Goal: Information Seeking & Learning: Find specific fact

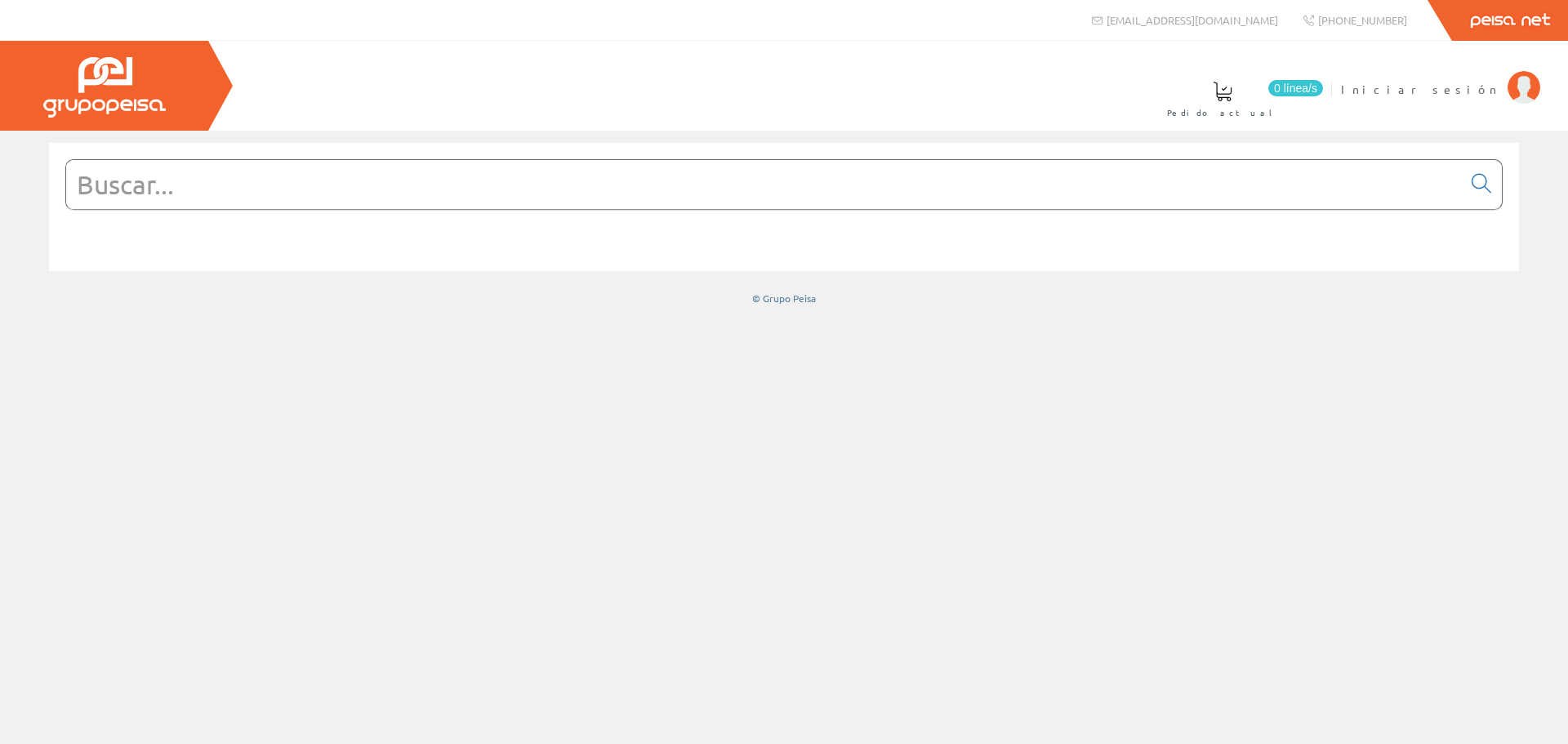
click at [229, 204] on input "text" at bounding box center [764, 185] width 1396 height 49
click at [1476, 73] on link "Iniciar sesión" at bounding box center [1440, 76] width 199 height 15
click at [1039, 174] on input "text" at bounding box center [764, 185] width 1396 height 49
type input "w"
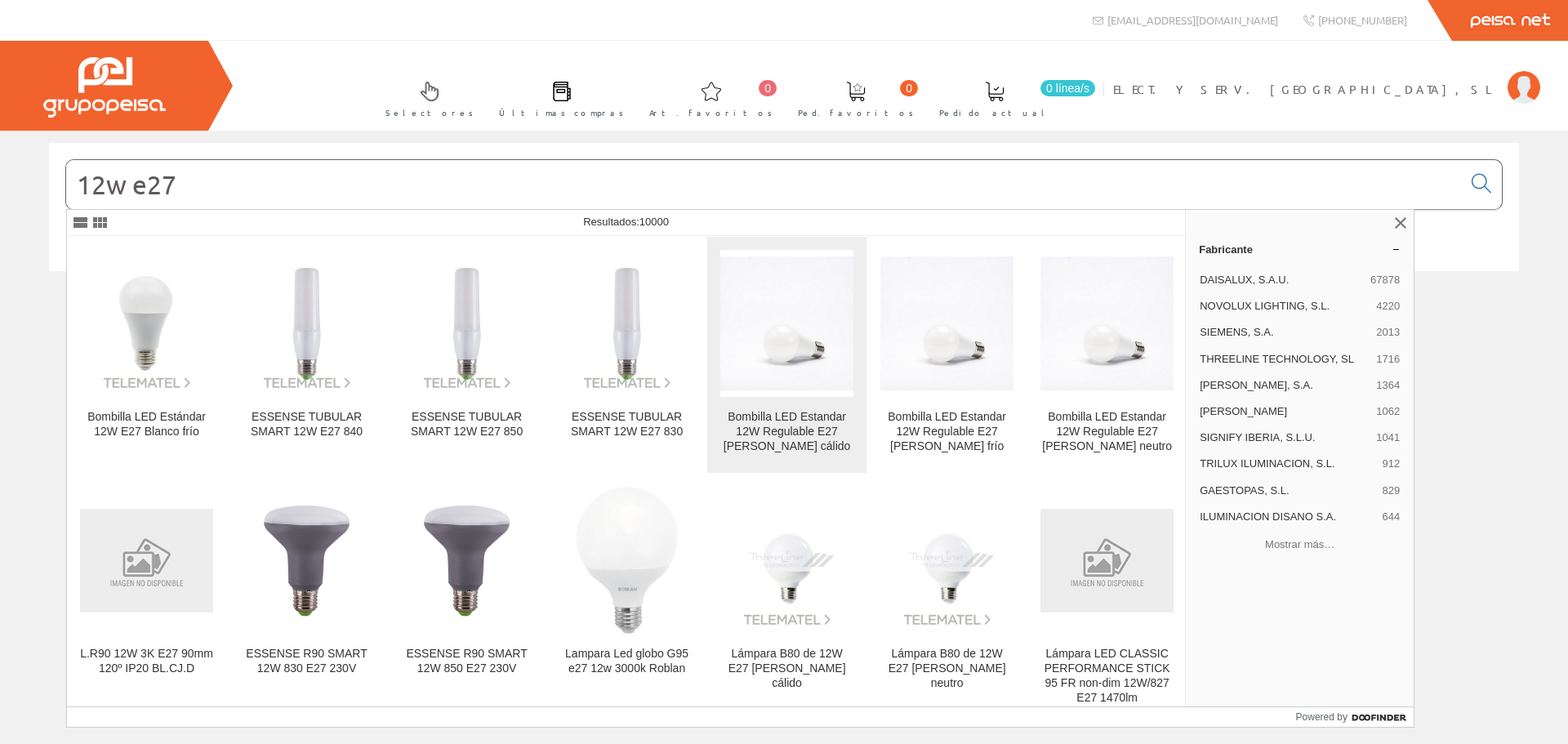
type input "12w e27"
click at [802, 448] on div "Bombilla LED Estandar 12W Regulable E27 Blanco cálido" at bounding box center [786, 432] width 133 height 45
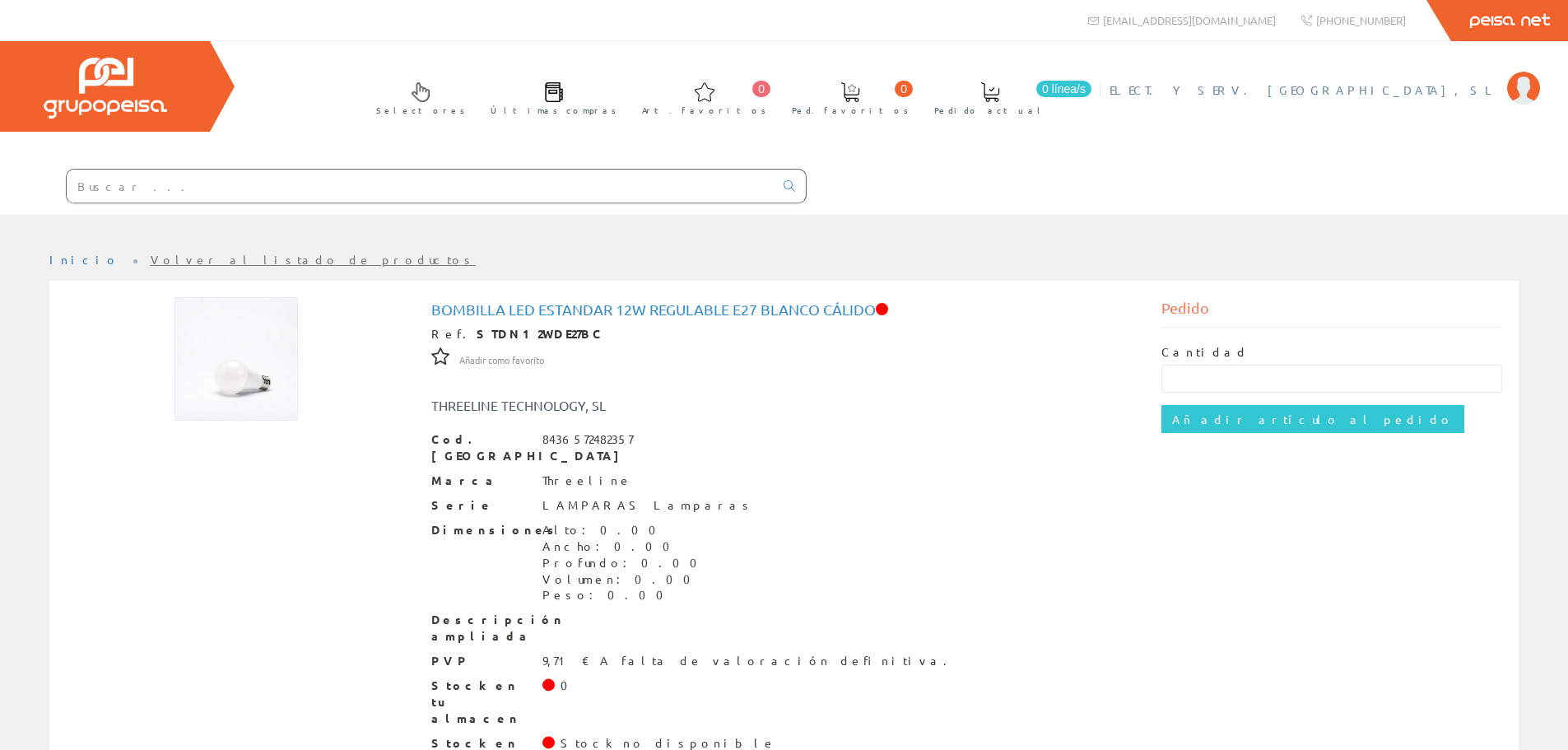
click at [1445, 92] on span "ELECT. Y SERV. [GEOGRAPHIC_DATA], SL" at bounding box center [1304, 89] width 390 height 16
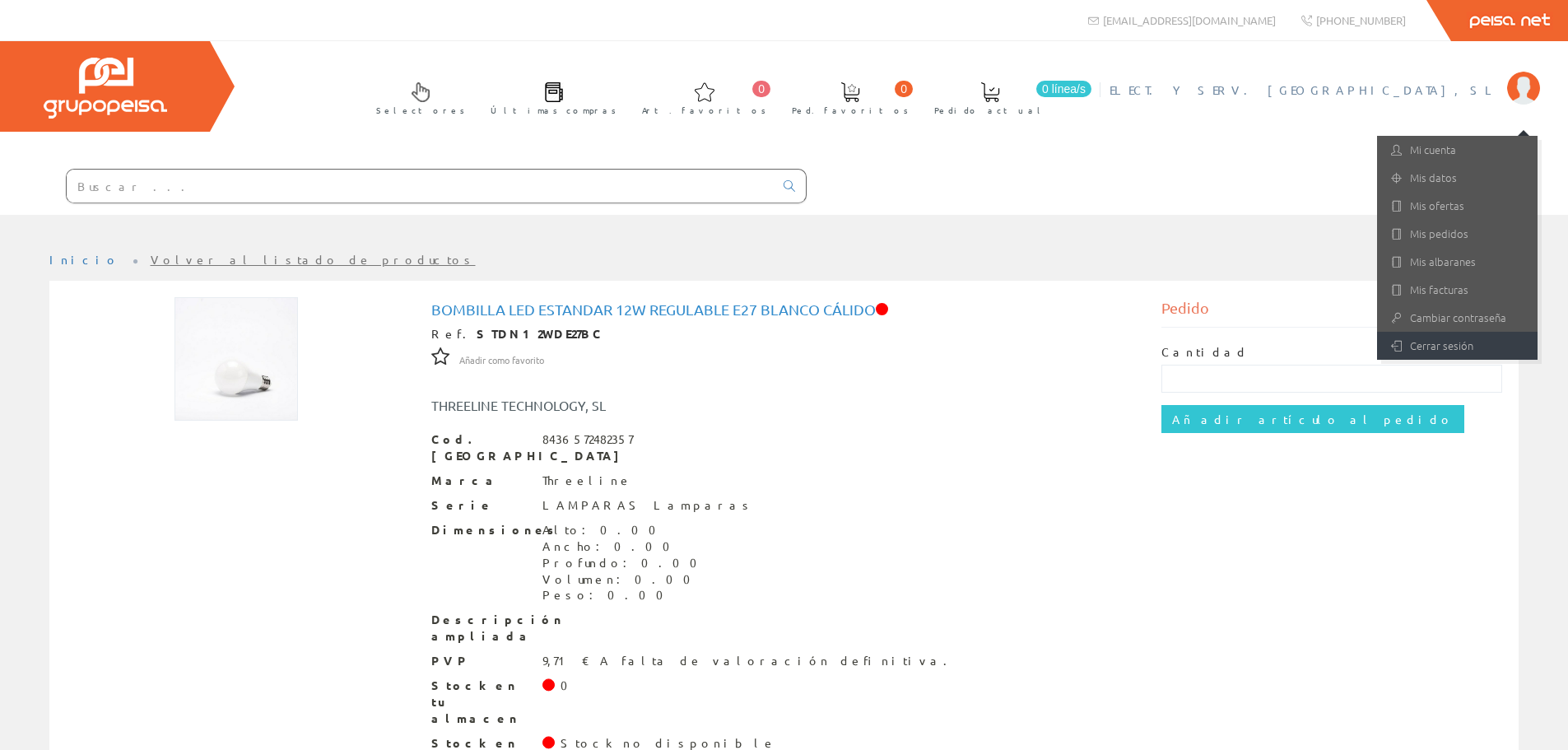
click at [1442, 334] on link "Cerrar sesión" at bounding box center [1457, 345] width 160 height 28
